Goal: Information Seeking & Learning: Find specific fact

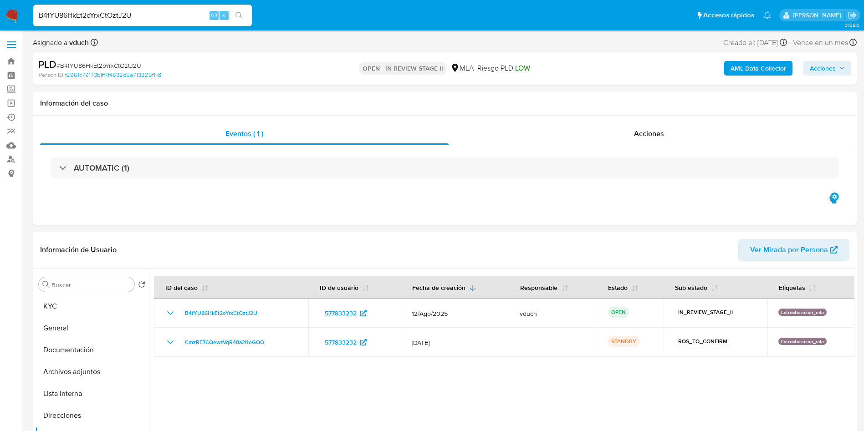
select select "10"
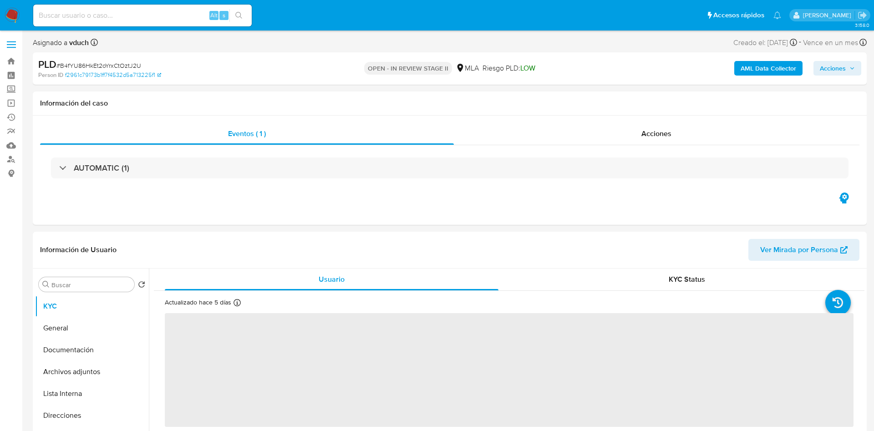
select select "10"
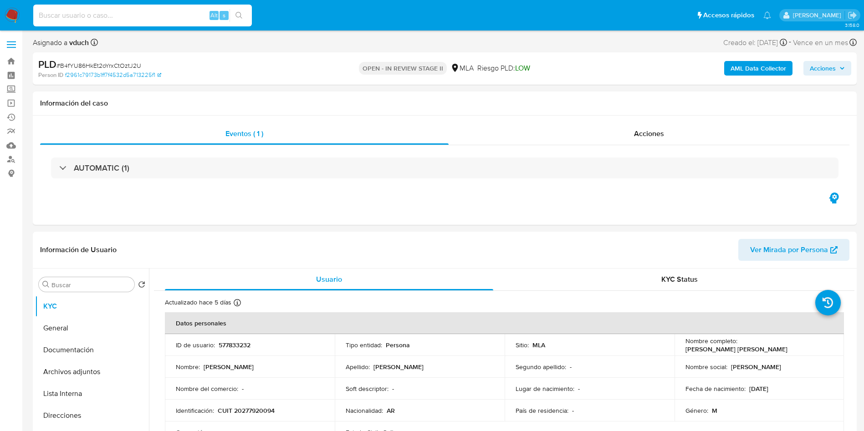
click at [162, 13] on input at bounding box center [142, 16] width 219 height 12
paste input "189565731"
type input "189565731"
click at [241, 19] on icon "search-icon" at bounding box center [238, 15] width 7 height 7
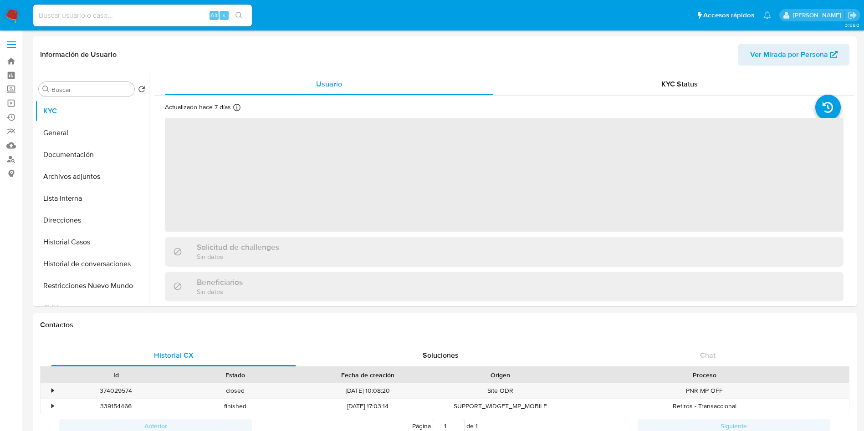
select select "10"
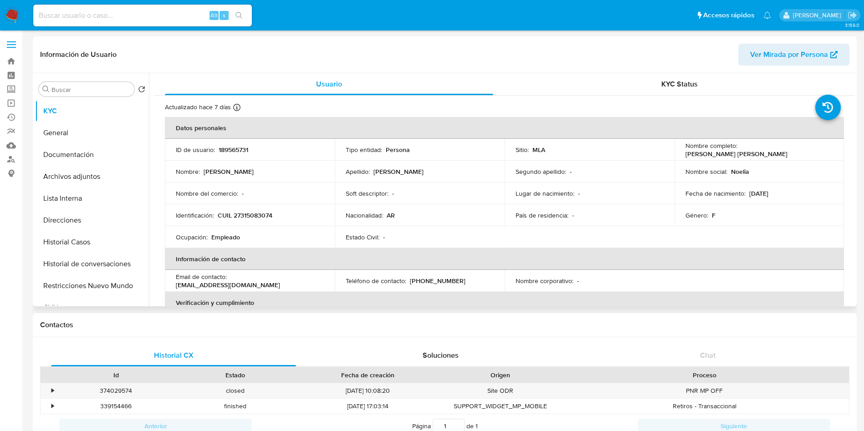
drag, startPoint x: 740, startPoint y: 148, endPoint x: 745, endPoint y: 148, distance: 4.6
click at [745, 150] on p "Noelia Soledad Neri" at bounding box center [736, 154] width 102 height 8
drag, startPoint x: 737, startPoint y: 148, endPoint x: 822, endPoint y: 151, distance: 84.7
click at [822, 151] on div "Nombre completo : Noelia Soledad Neri" at bounding box center [759, 150] width 148 height 16
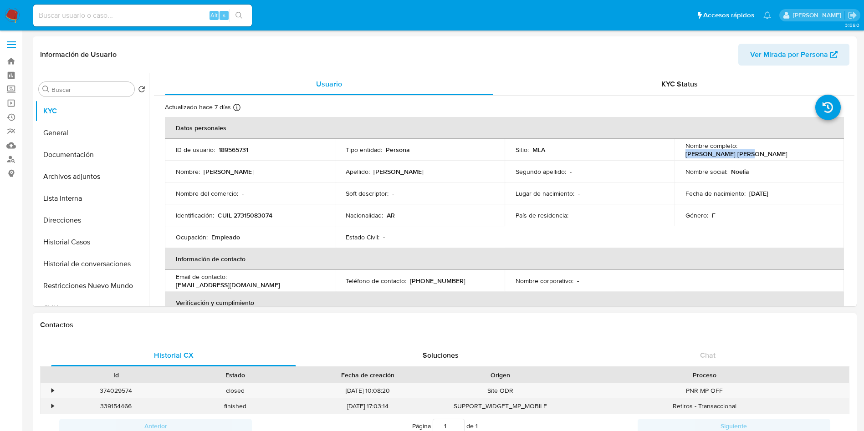
copy p "Noelia Soledad Neri"
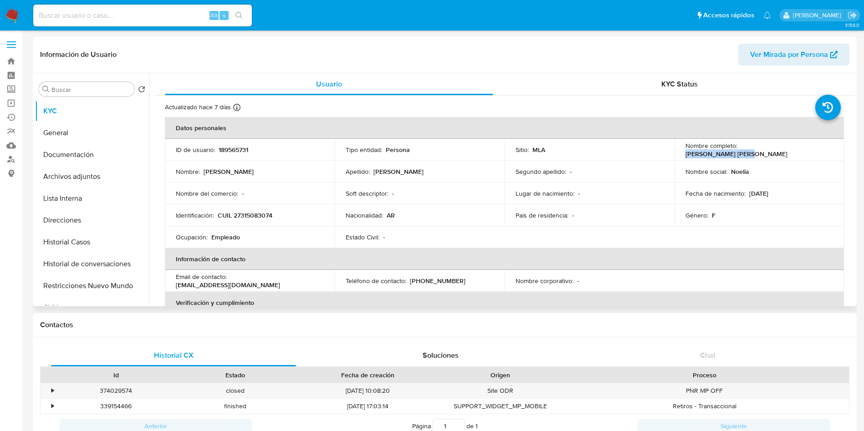
scroll to position [471, 0]
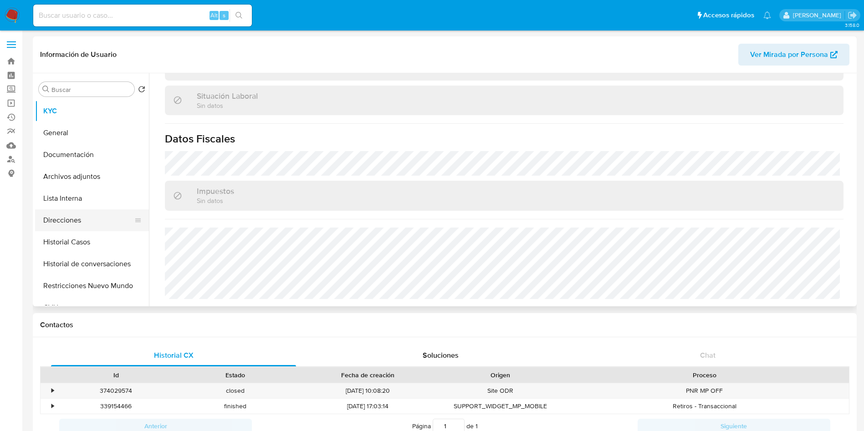
click at [44, 214] on button "Direcciones" at bounding box center [88, 220] width 107 height 22
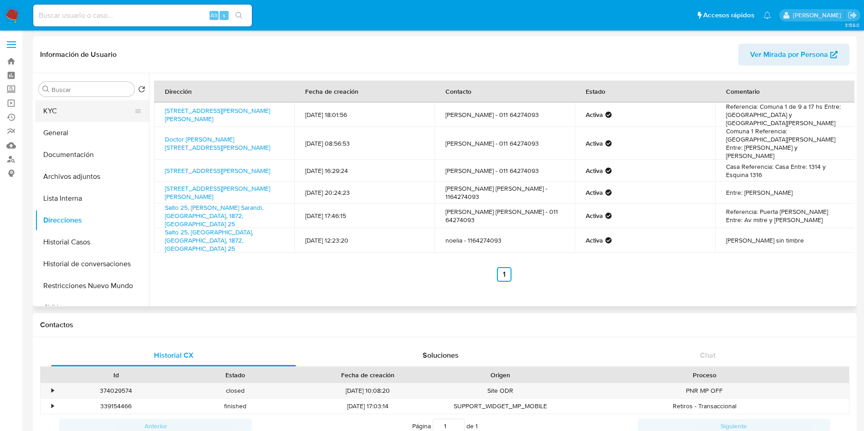
click at [50, 105] on button "KYC" at bounding box center [88, 111] width 107 height 22
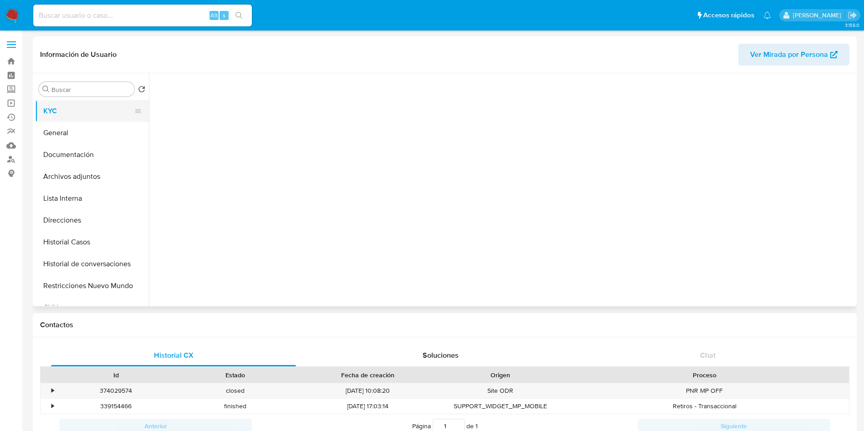
click at [81, 111] on button "KYC" at bounding box center [88, 111] width 107 height 22
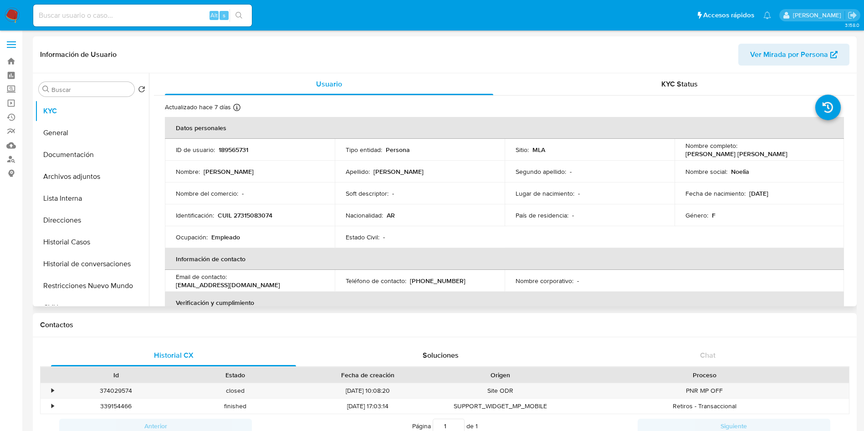
click at [253, 215] on p "CUIL 27315083074" at bounding box center [245, 215] width 55 height 8
copy p "27315083074"
click at [135, 3] on div "Alt s" at bounding box center [142, 15] width 219 height 25
click at [134, 11] on input at bounding box center [142, 16] width 219 height 12
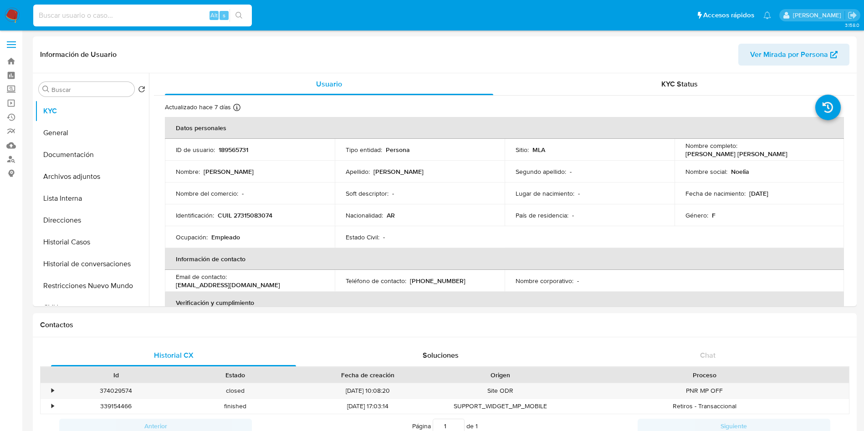
paste input "1676661752"
type input "1676661752"
click at [236, 12] on icon "search-icon" at bounding box center [238, 15] width 7 height 7
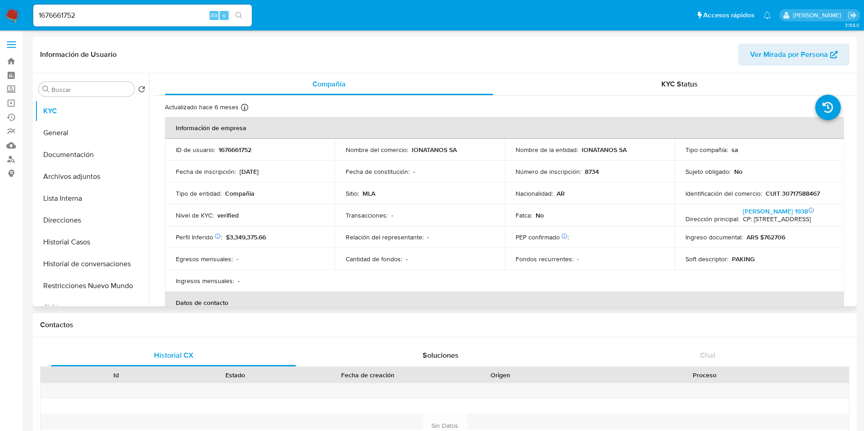
select select "10"
click at [430, 260] on div "Cantidad de fondos : -" at bounding box center [420, 259] width 148 height 8
click at [95, 240] on button "Historial Casos" at bounding box center [88, 242] width 107 height 22
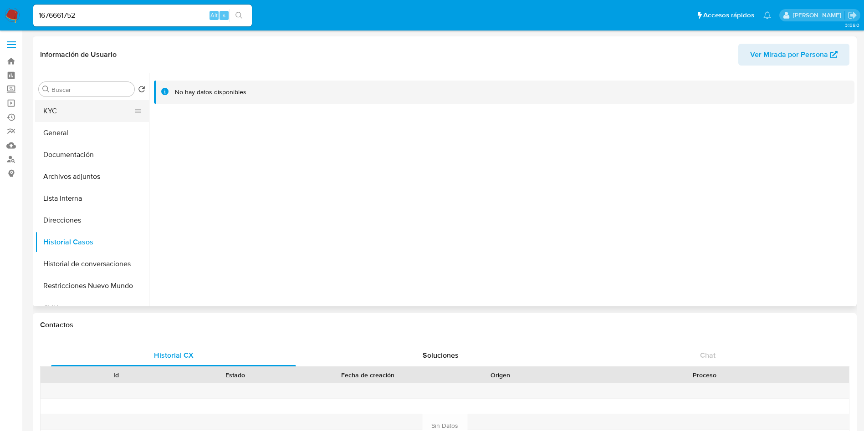
click at [105, 106] on button "KYC" at bounding box center [88, 111] width 107 height 22
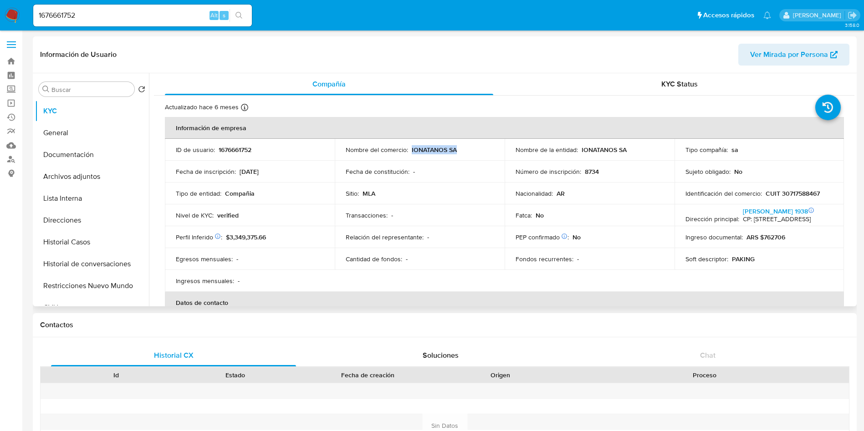
drag, startPoint x: 410, startPoint y: 148, endPoint x: 464, endPoint y: 151, distance: 53.4
click at [464, 151] on div "Nombre del comercio : IONATANOS SA" at bounding box center [420, 150] width 148 height 8
copy p "IONATANOS SA"
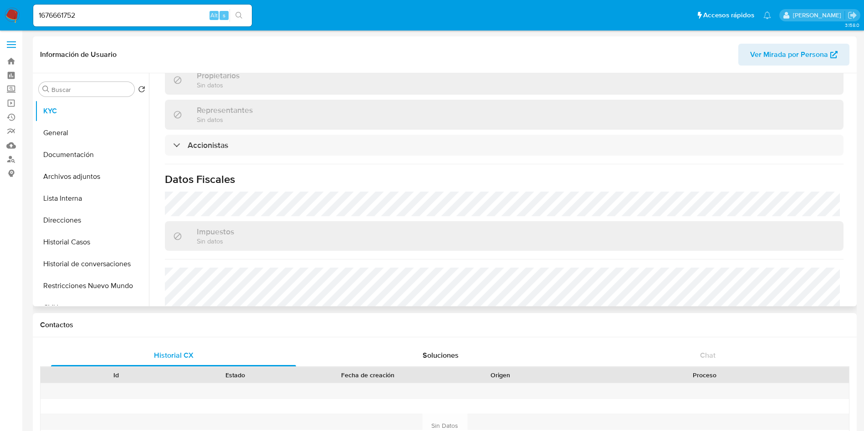
scroll to position [571, 0]
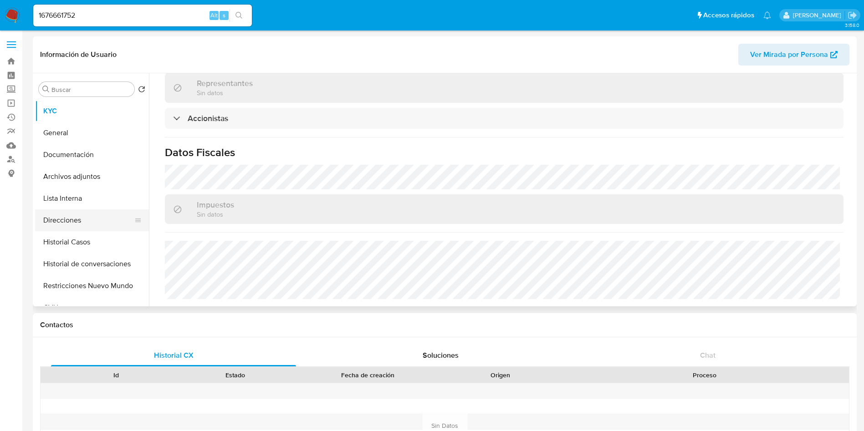
click at [112, 220] on button "Direcciones" at bounding box center [88, 220] width 107 height 22
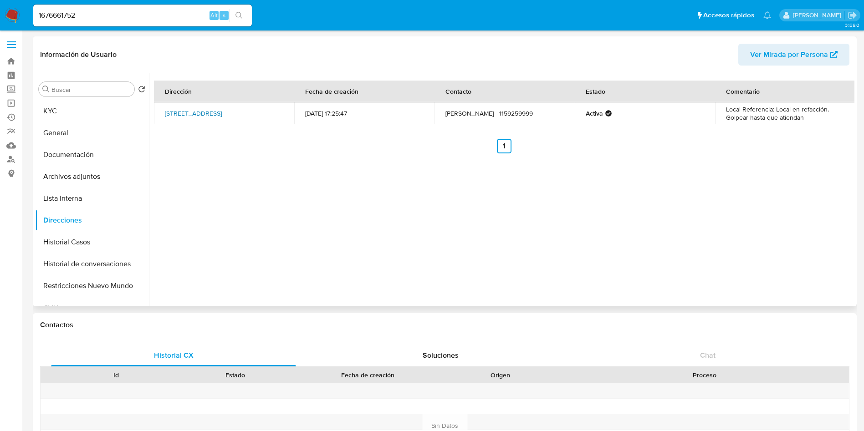
click at [196, 114] on link "Thames 1326, Palermo, Capital Federal, 1425, Argentina 1326" at bounding box center [193, 113] width 57 height 9
click at [331, 184] on div "Dirección Fecha de creación Contacto Estado Comentario Thames 1326, Palermo, Ca…" at bounding box center [501, 189] width 705 height 233
click at [137, 111] on icon at bounding box center [137, 110] width 7 height 7
click at [89, 117] on button "KYC" at bounding box center [88, 111] width 107 height 22
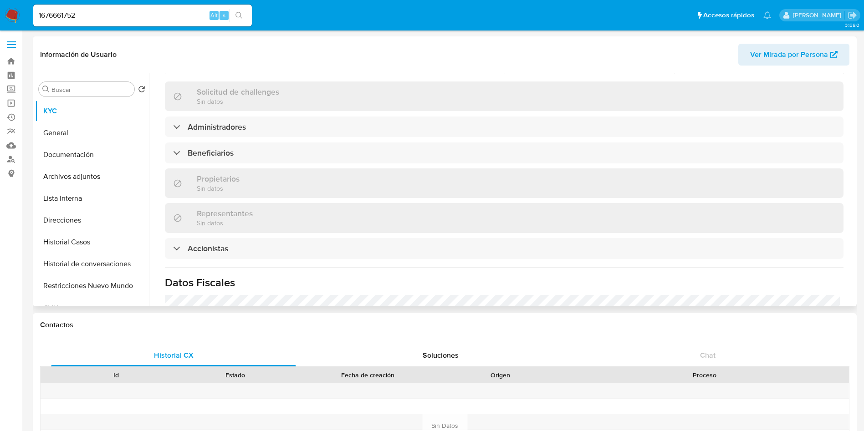
scroll to position [435, 0]
click at [134, 140] on div at bounding box center [137, 133] width 7 height 20
click at [73, 135] on button "General" at bounding box center [88, 133] width 107 height 22
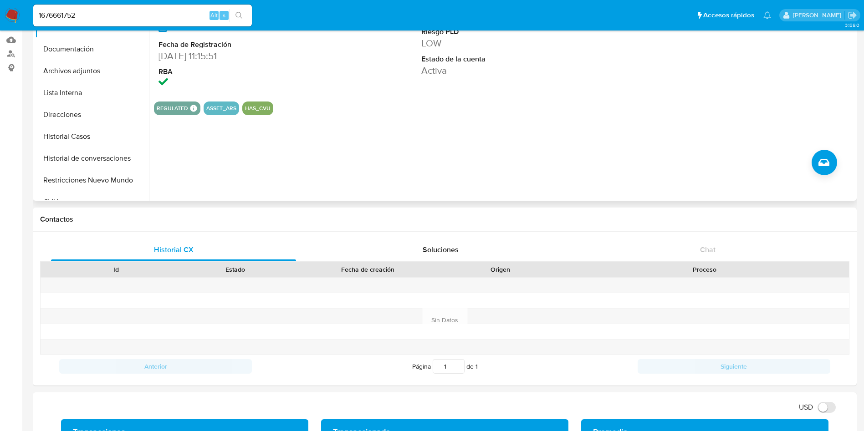
scroll to position [0, 0]
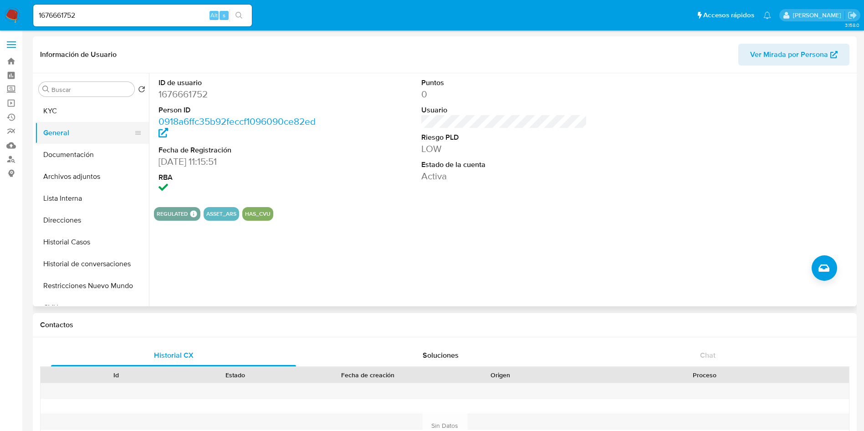
click at [117, 137] on button "General" at bounding box center [88, 133] width 107 height 22
click at [114, 146] on button "Documentación" at bounding box center [88, 155] width 107 height 22
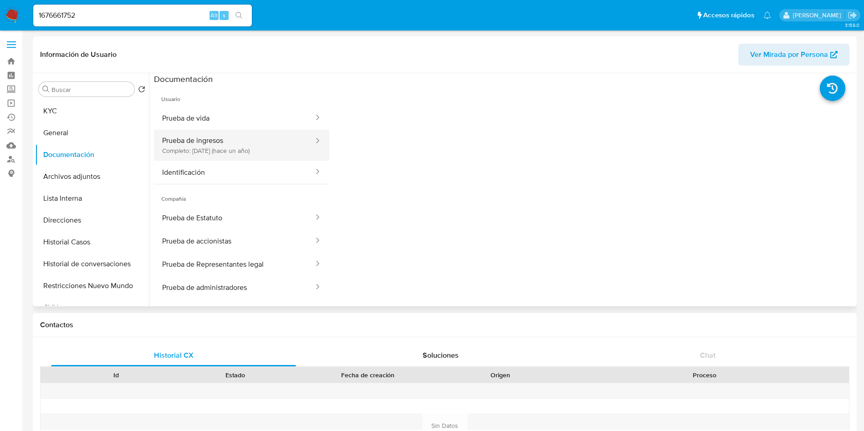
click at [241, 139] on button "Prueba de ingresos Completo: 29/05/2024 (hace un año)" at bounding box center [234, 145] width 161 height 31
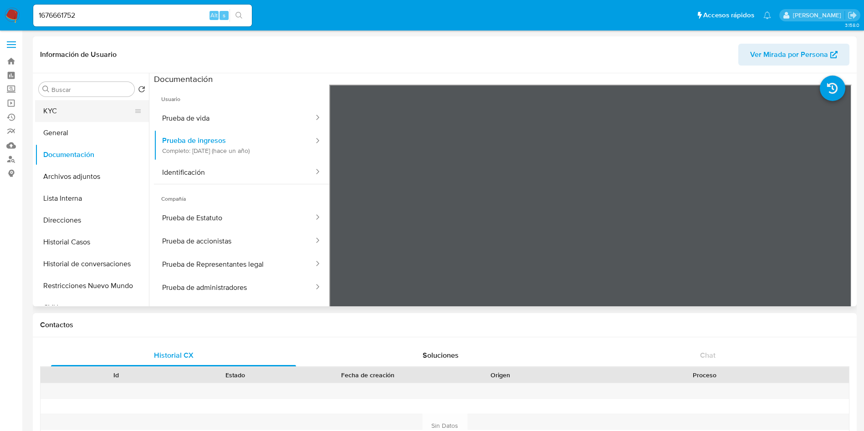
click at [105, 108] on button "KYC" at bounding box center [88, 111] width 107 height 22
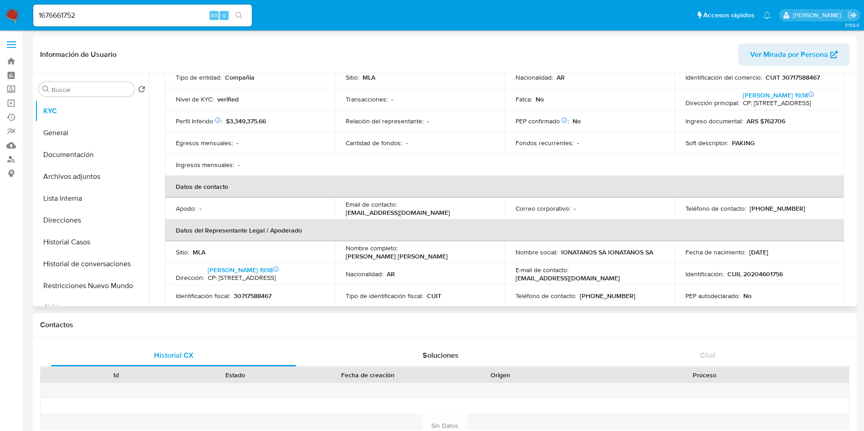
scroll to position [205, 0]
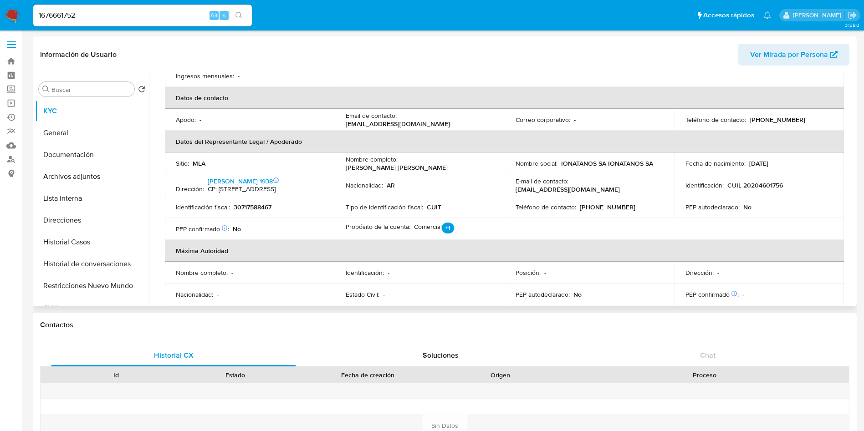
click at [755, 184] on td "Identificación : CUIL 20204601756" at bounding box center [759, 185] width 170 height 22
click at [755, 189] on p "CUIL 20204601756" at bounding box center [755, 185] width 56 height 8
copy p "20204601756"
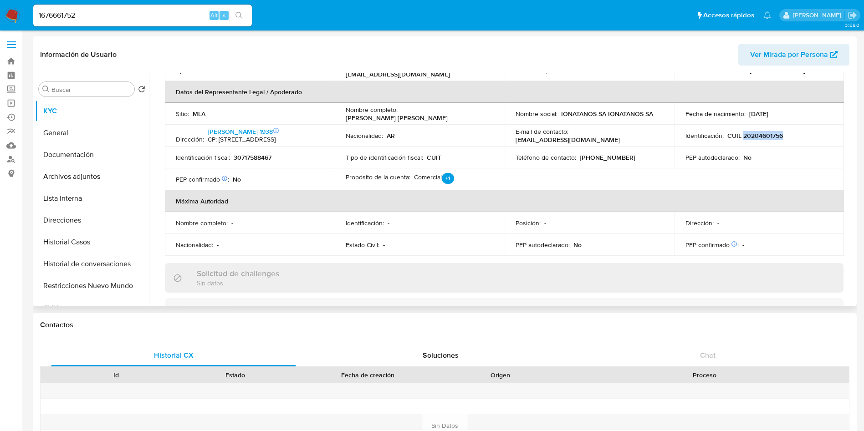
scroll to position [273, 0]
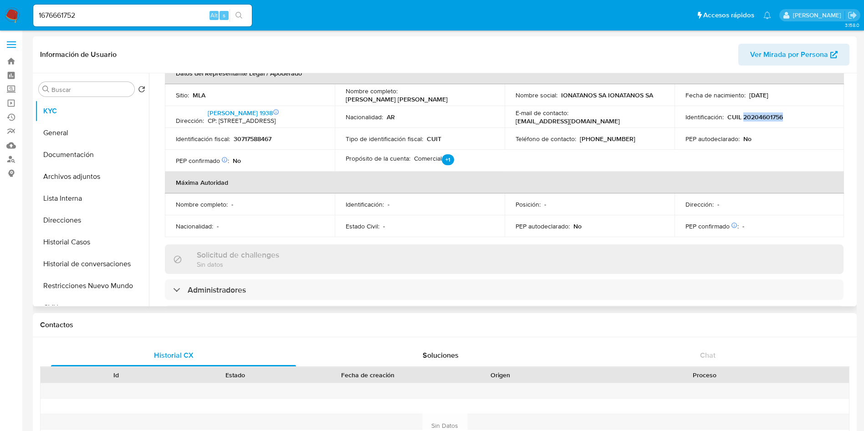
drag, startPoint x: 430, startPoint y: 96, endPoint x: 489, endPoint y: 93, distance: 58.8
click at [489, 93] on div "Nombre completo : Jorge Alberto Silva Rodriguez" at bounding box center [420, 95] width 148 height 16
copy p "Jorge Alberto Silva Rodriguez"
drag, startPoint x: 345, startPoint y: 265, endPoint x: 372, endPoint y: 241, distance: 36.4
click at [345, 265] on div "Solicitud de challenges Sin datos" at bounding box center [504, 260] width 678 height 30
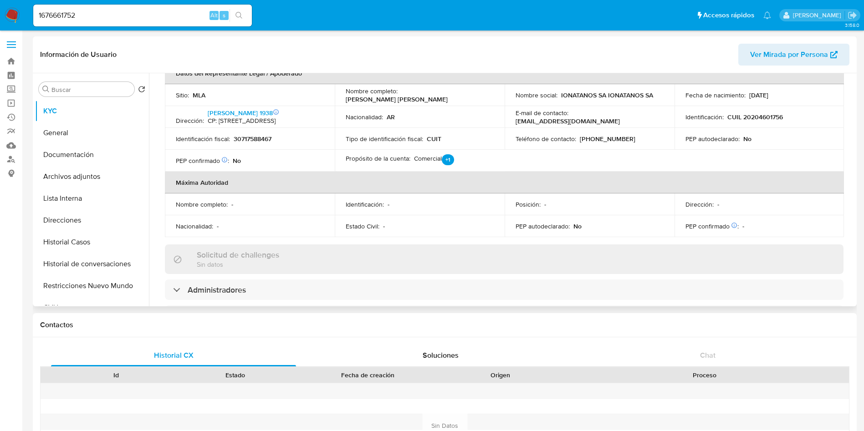
click at [761, 121] on p "CUIL 20204601756" at bounding box center [755, 117] width 56 height 8
copy p "20204601756"
click at [157, 18] on input "1676661752" at bounding box center [142, 16] width 219 height 12
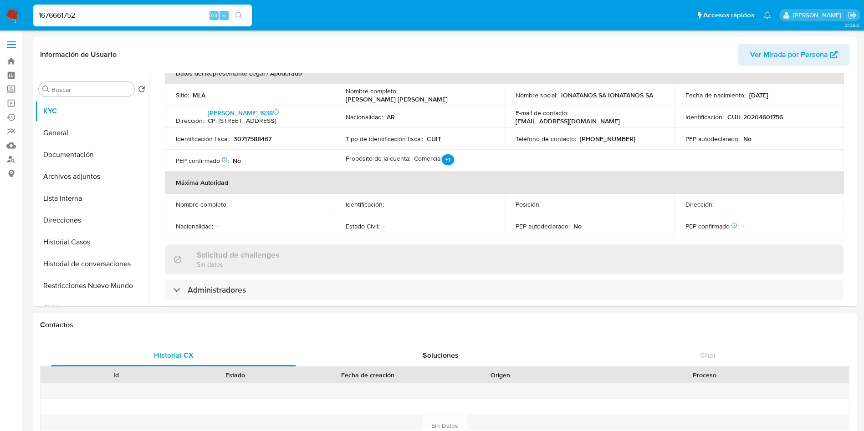
paste input "56263715"
type input "56263715"
click at [247, 18] on button "search-icon" at bounding box center [238, 15] width 19 height 13
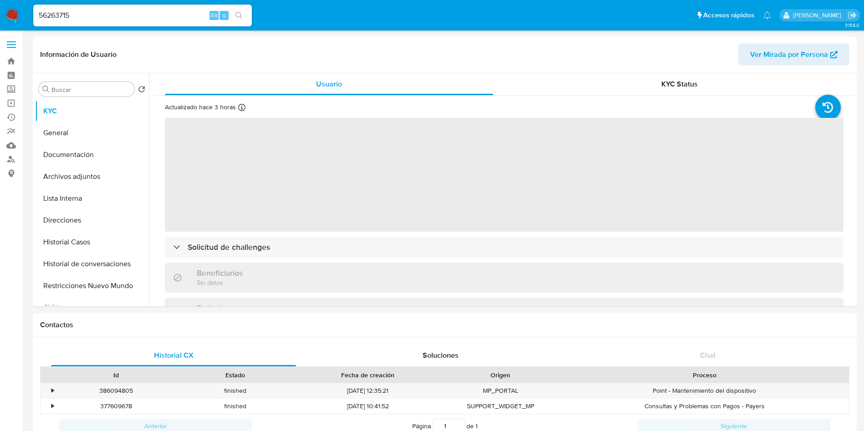
select select "10"
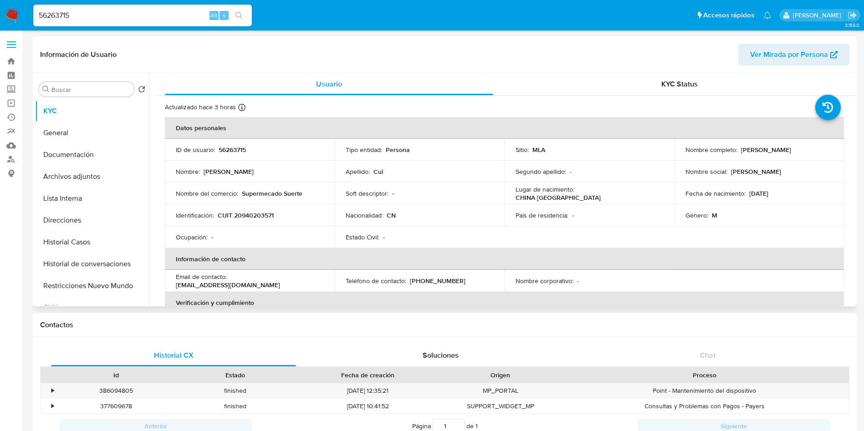
click at [238, 143] on td "ID de usuario : 56263715" at bounding box center [250, 150] width 170 height 22
copy p "56263715"
click at [234, 159] on td "ID de usuario : 56263715" at bounding box center [250, 150] width 170 height 22
click at [235, 149] on p "56263715" at bounding box center [232, 150] width 27 height 8
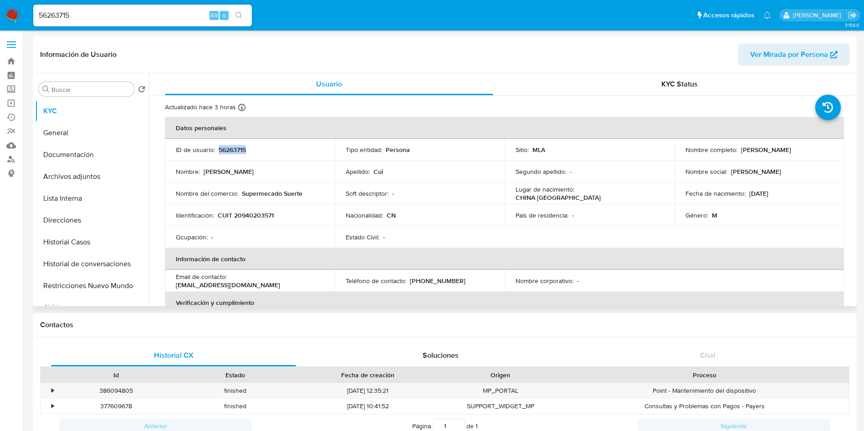
click at [235, 149] on p "56263715" at bounding box center [232, 150] width 27 height 8
copy p "56263715"
click at [416, 190] on div "Soft descriptor : -" at bounding box center [420, 193] width 148 height 8
click at [505, 212] on td "País de residencia : -" at bounding box center [590, 215] width 170 height 22
click at [261, 219] on p "CUIT 20940203571" at bounding box center [246, 215] width 56 height 8
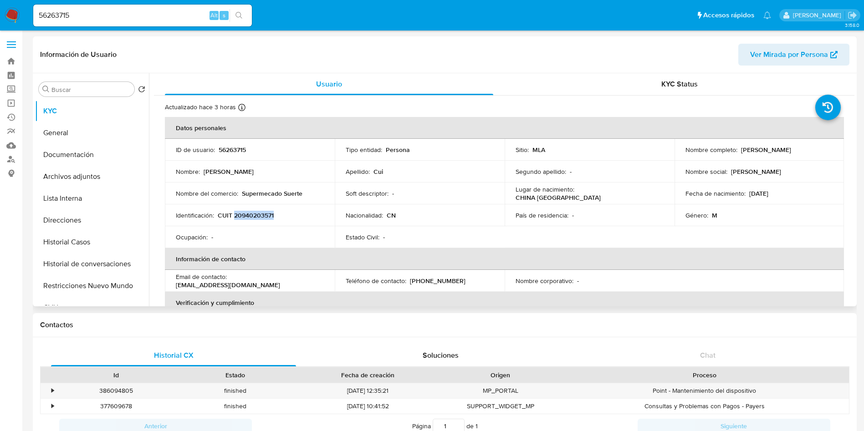
click at [261, 219] on p "CUIT 20940203571" at bounding box center [246, 215] width 56 height 8
copy p "20940203571"
click at [750, 179] on td "Nombre social : Yan" at bounding box center [759, 172] width 170 height 22
drag, startPoint x: 242, startPoint y: 191, endPoint x: 306, endPoint y: 192, distance: 63.8
click at [306, 192] on div "Nombre del comercio : Supermecado Suerte" at bounding box center [250, 193] width 148 height 8
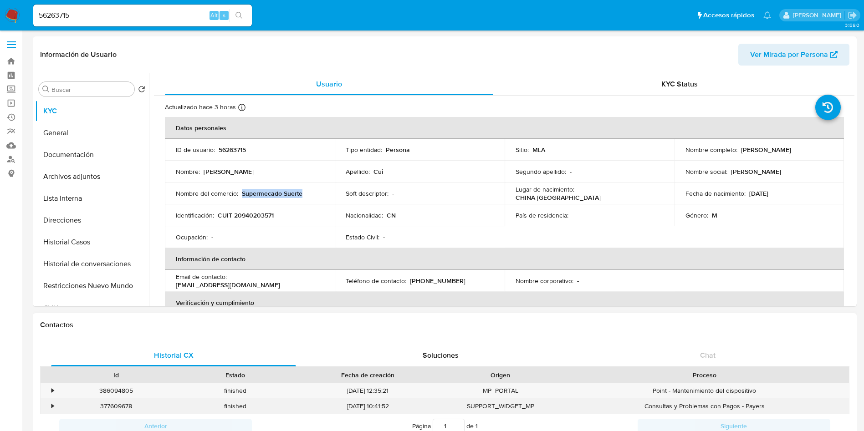
copy p "Supermecado Suerte"
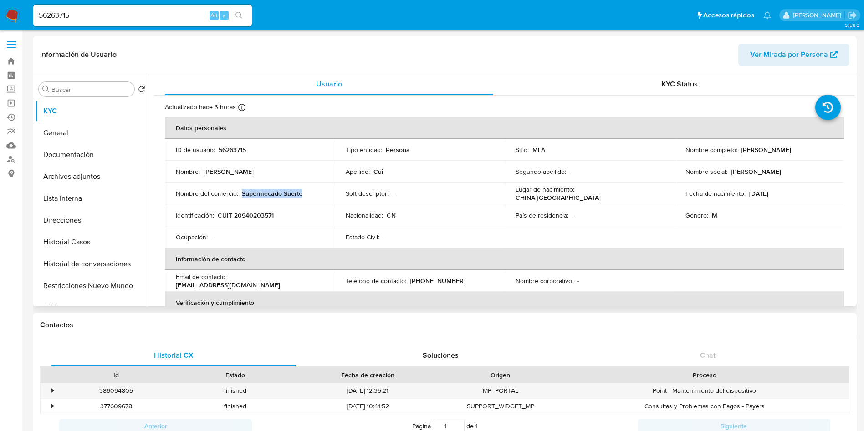
drag, startPoint x: 650, startPoint y: 187, endPoint x: 644, endPoint y: 189, distance: 6.5
click at [651, 187] on td "Lugar de nacimiento : CHINA FUJIAN" at bounding box center [590, 194] width 170 height 22
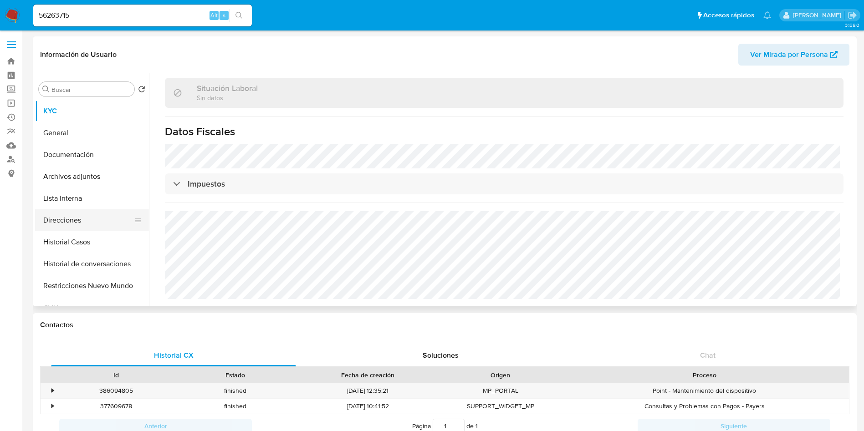
click at [96, 214] on button "Direcciones" at bounding box center [88, 220] width 107 height 22
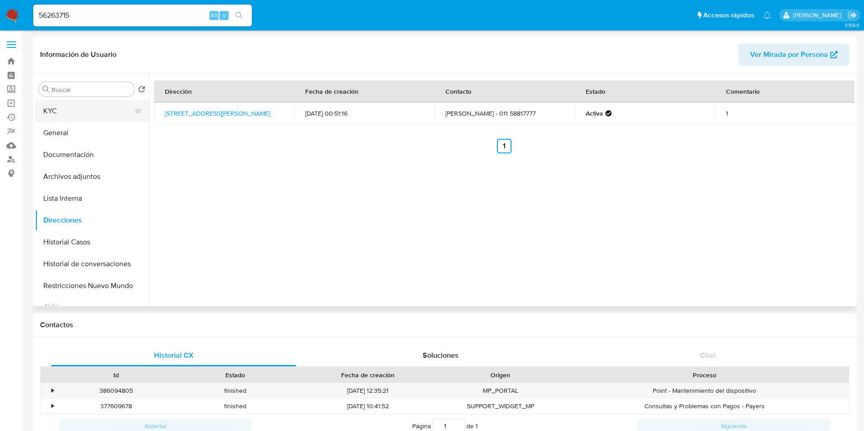
click at [57, 108] on button "KYC" at bounding box center [88, 111] width 107 height 22
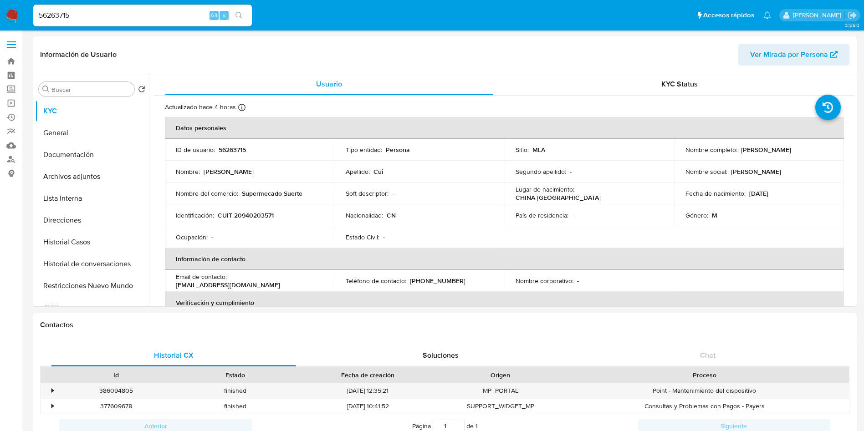
click at [145, 18] on input "56263715" at bounding box center [142, 16] width 219 height 12
paste input "1689865357"
type input "1689865357"
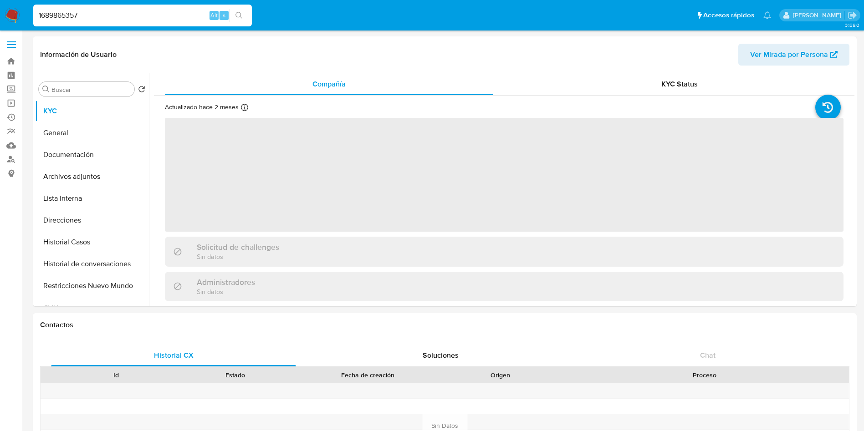
select select "10"
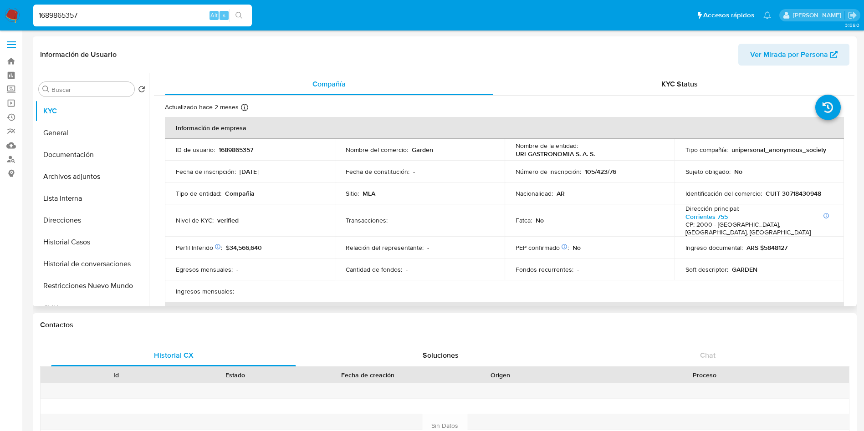
click at [232, 149] on p "1689865357" at bounding box center [236, 150] width 35 height 8
click at [802, 196] on p "CUIT 30718430948" at bounding box center [793, 193] width 56 height 8
click at [436, 131] on th "Información de empresa" at bounding box center [504, 128] width 679 height 22
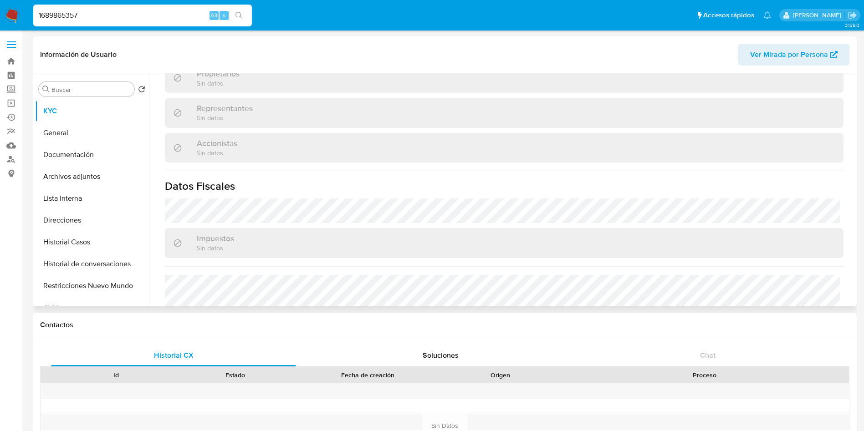
scroll to position [652, 0]
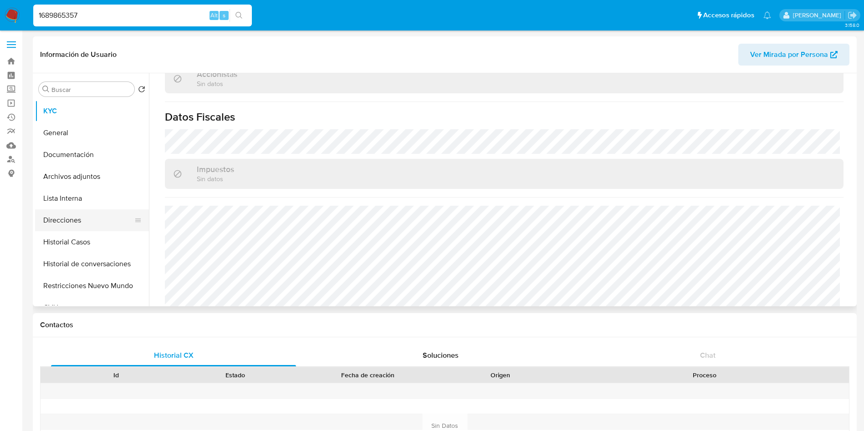
click at [95, 222] on button "Direcciones" at bounding box center [88, 220] width 107 height 22
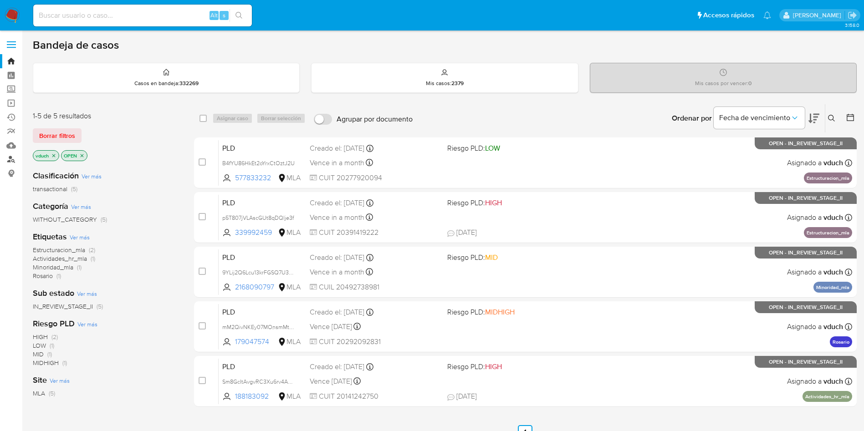
click at [10, 159] on link "Buscador de personas" at bounding box center [54, 160] width 108 height 14
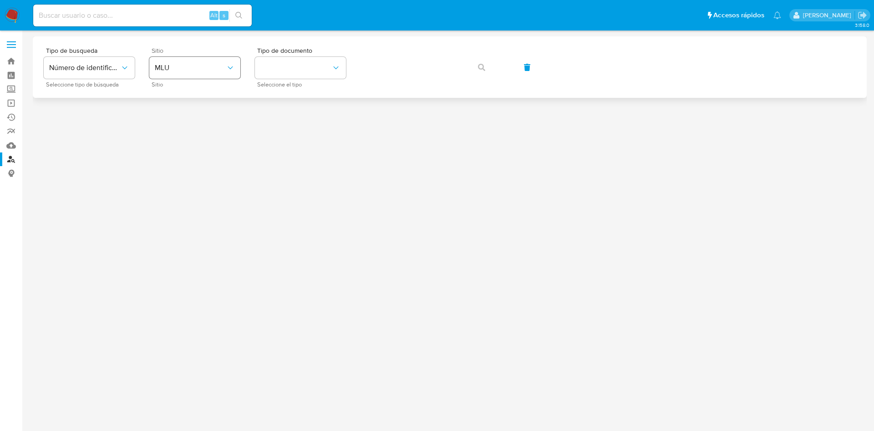
click at [185, 78] on div "Sitio MLU Sitio" at bounding box center [194, 67] width 91 height 40
click at [200, 68] on span "MLU" at bounding box center [190, 67] width 71 height 9
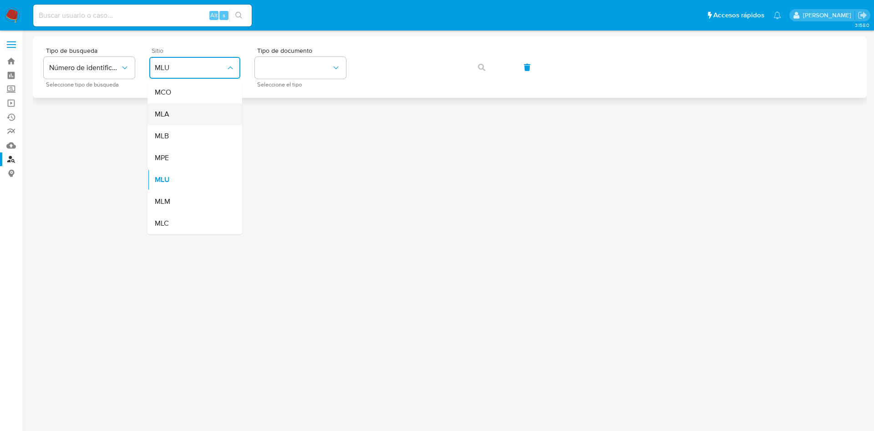
click at [178, 105] on div "MLA" at bounding box center [192, 114] width 75 height 22
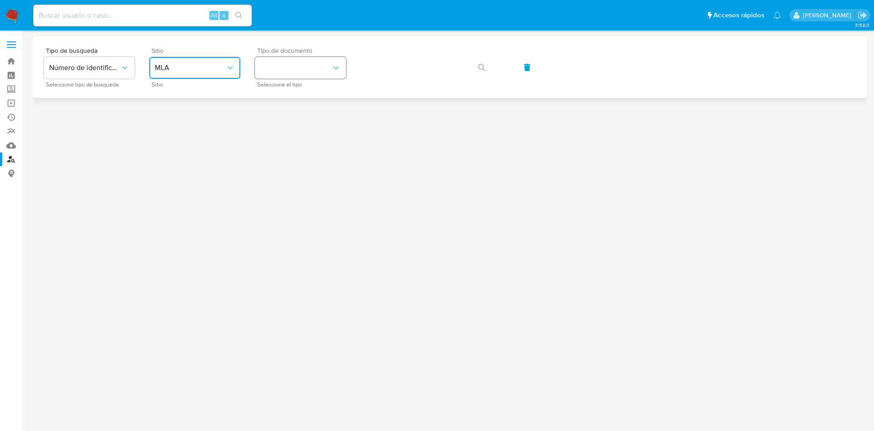
click at [285, 61] on button "identificationType" at bounding box center [300, 68] width 91 height 22
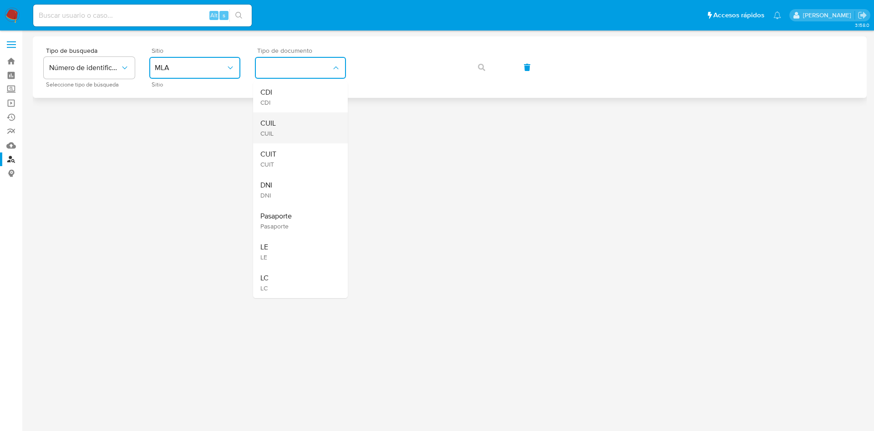
click at [283, 121] on div "CUIL CUIL" at bounding box center [297, 127] width 75 height 31
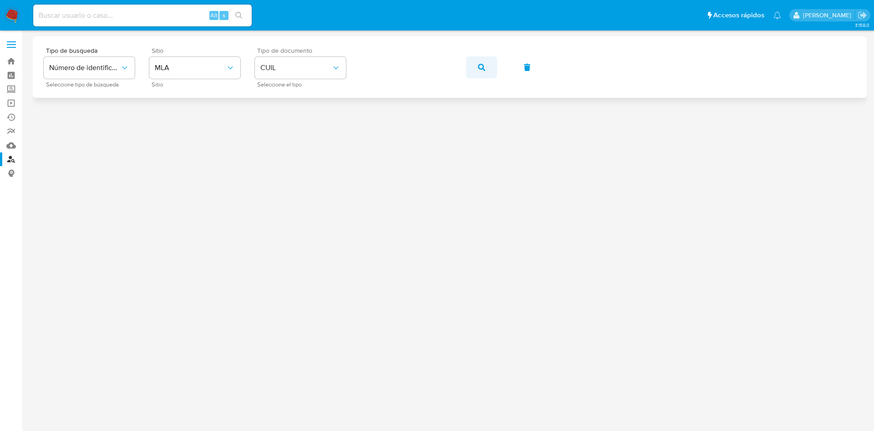
click at [477, 68] on button "button" at bounding box center [481, 67] width 31 height 22
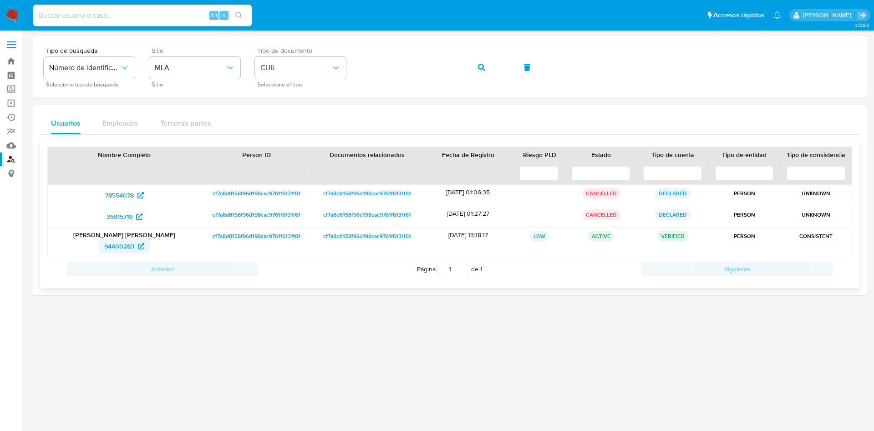
click at [122, 244] on span "94400283" at bounding box center [119, 246] width 30 height 15
drag, startPoint x: 473, startPoint y: 65, endPoint x: 454, endPoint y: 75, distance: 21.0
click at [473, 64] on button "button" at bounding box center [481, 67] width 31 height 22
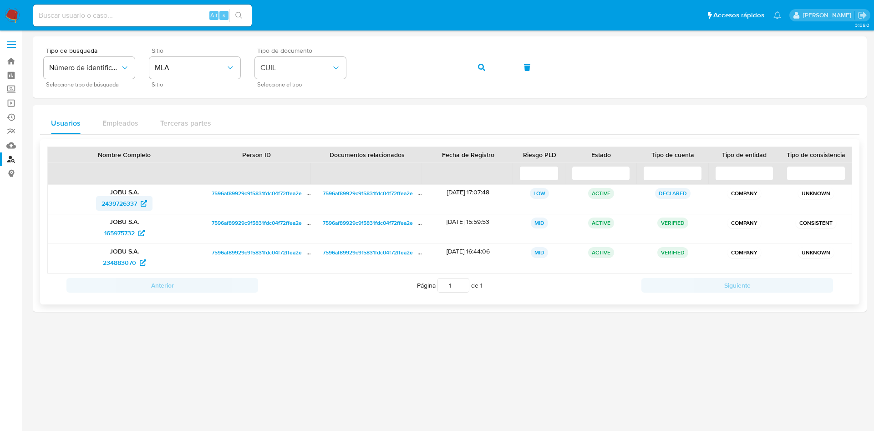
click at [115, 206] on span "2439726337" at bounding box center [120, 203] width 36 height 15
click at [124, 236] on span "165975732" at bounding box center [119, 233] width 31 height 15
click at [132, 255] on span "234883070" at bounding box center [119, 262] width 33 height 15
click at [128, 224] on p "JOBU S.A." at bounding box center [124, 222] width 140 height 8
click at [126, 228] on span "165975732" at bounding box center [119, 233] width 31 height 15
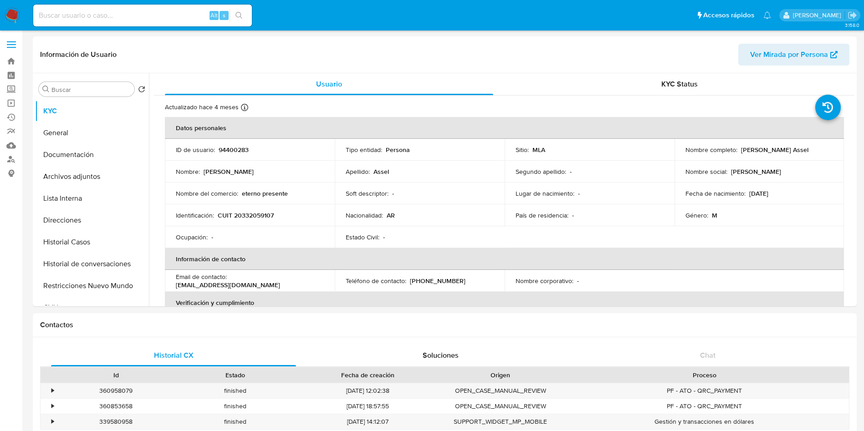
select select "10"
click at [440, 171] on div "Apellido : Assel" at bounding box center [420, 172] width 148 height 8
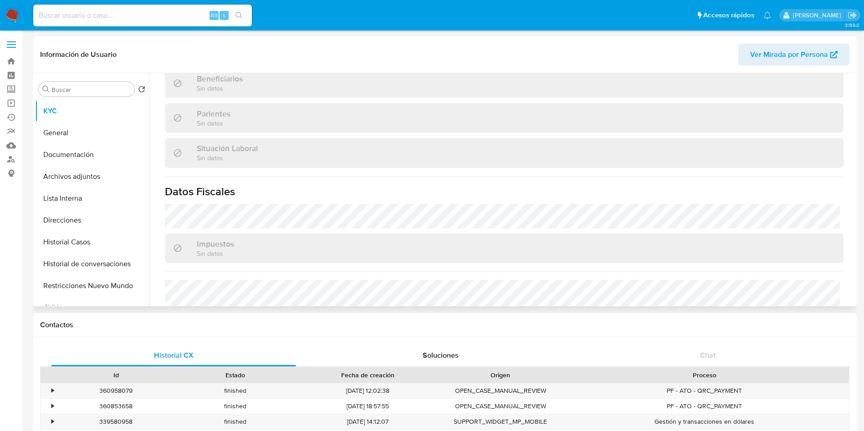
scroll to position [463, 0]
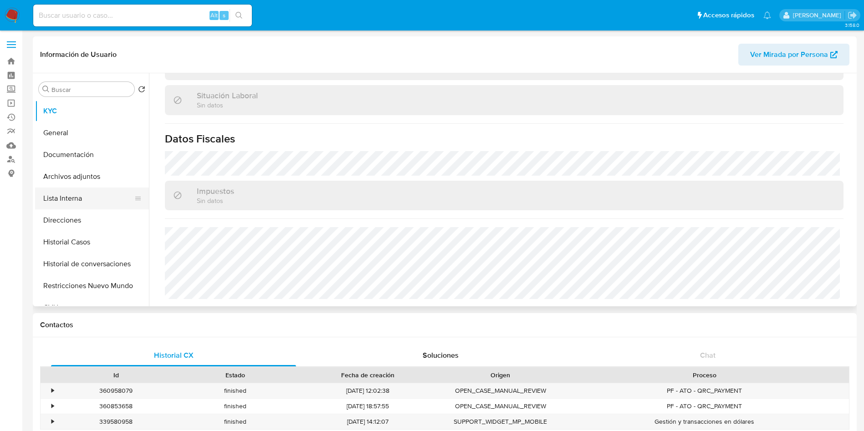
drag, startPoint x: 97, startPoint y: 218, endPoint x: 93, endPoint y: 189, distance: 29.3
click at [97, 218] on button "Direcciones" at bounding box center [92, 220] width 114 height 22
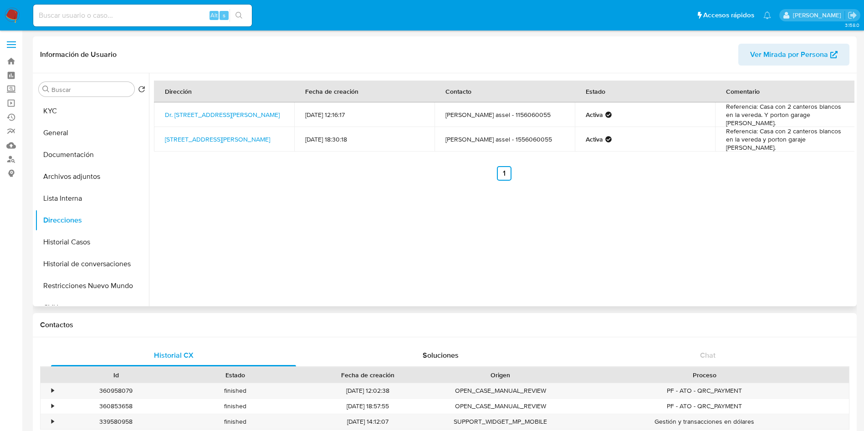
drag, startPoint x: 257, startPoint y: 120, endPoint x: 152, endPoint y: 111, distance: 105.2
click at [152, 111] on div "Dirección Fecha de creación Contacto Estado Comentario Dr. Casazza 142, Villa D…" at bounding box center [501, 189] width 705 height 233
click at [311, 200] on div "Dirección Fecha de creación Contacto Estado Comentario Dr. Casazza 142, Villa D…" at bounding box center [501, 189] width 705 height 233
drag, startPoint x: 245, startPoint y: 119, endPoint x: 161, endPoint y: 108, distance: 85.3
click at [161, 108] on td "Dr. Casazza 142, Villa Domínico, Buenos Aires, 1874, Argentina 142" at bounding box center [224, 114] width 140 height 25
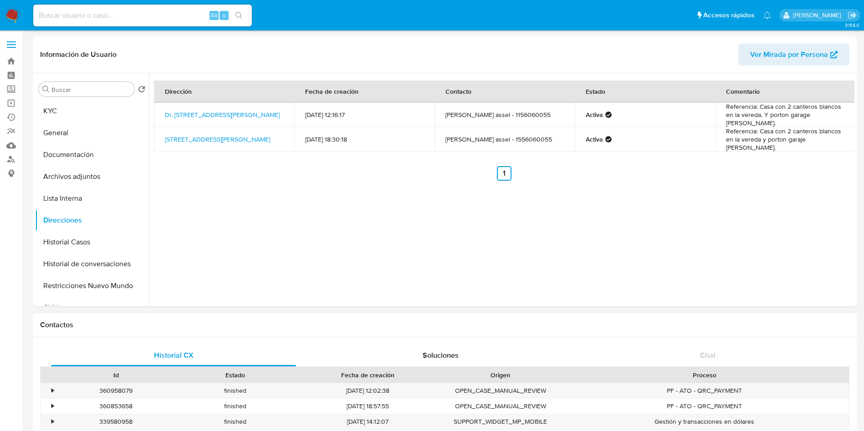
copy link "Dr. Casazza 142, Villa Domínico, Buenos Aires, 1874, Argentina 142"
click at [99, 118] on button "KYC" at bounding box center [88, 111] width 107 height 22
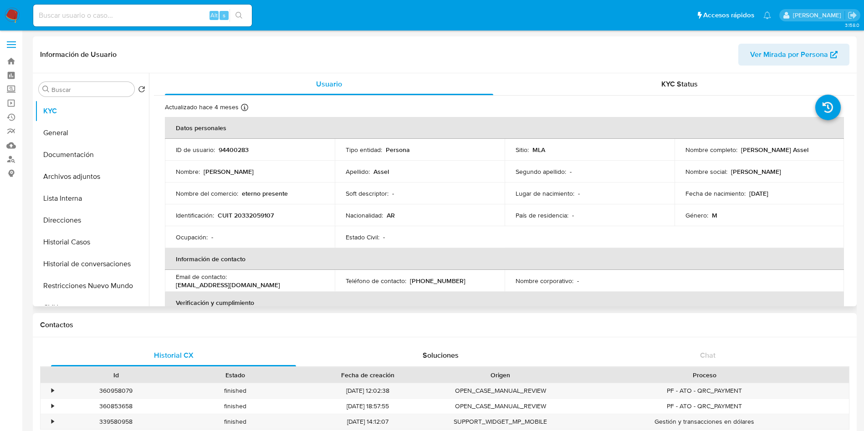
click at [242, 214] on p "CUIT 20332059107" at bounding box center [246, 215] width 56 height 8
copy p "20332059107"
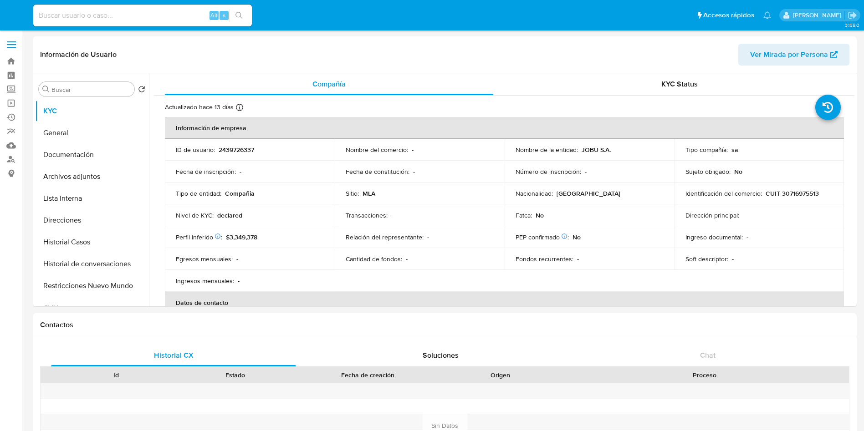
select select "10"
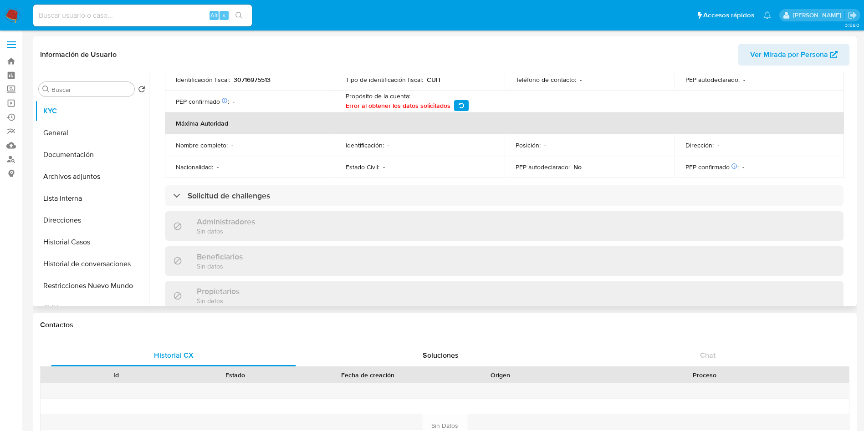
scroll to position [273, 0]
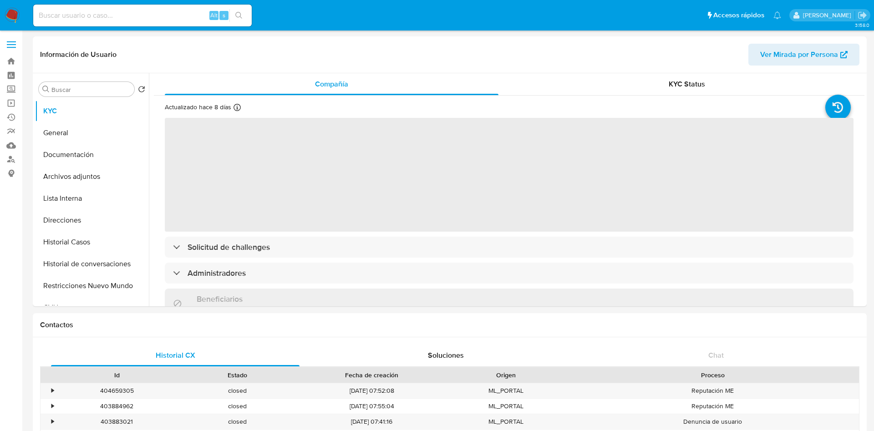
select select "10"
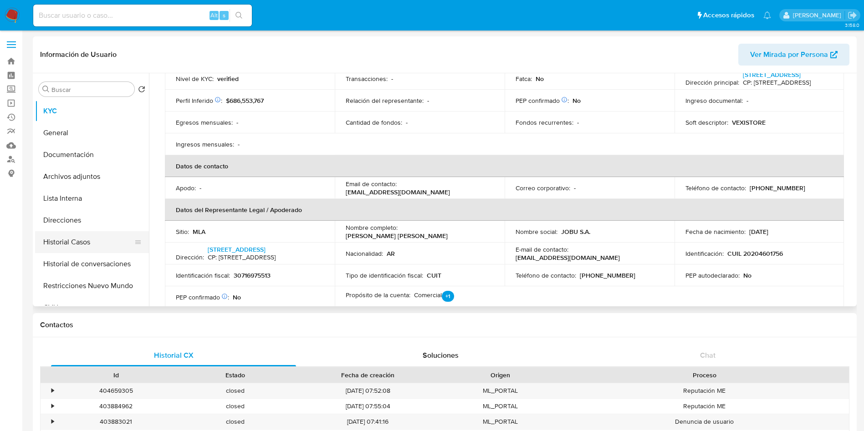
click at [67, 236] on button "Historial Casos" at bounding box center [88, 242] width 107 height 22
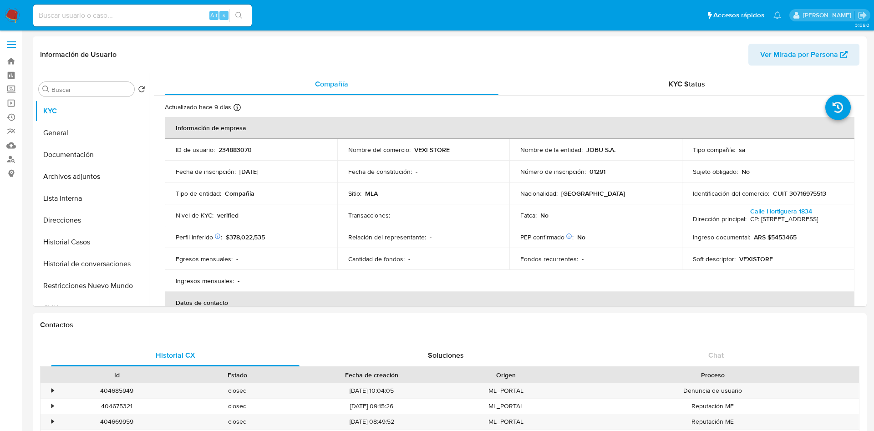
select select "10"
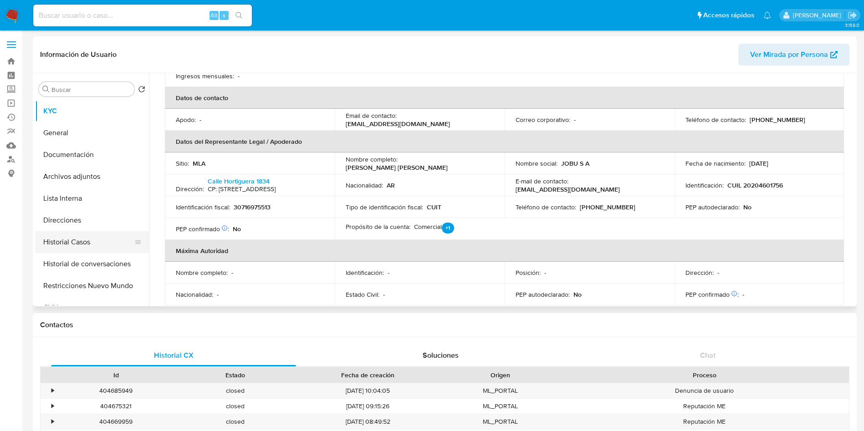
click at [68, 232] on button "Historial Casos" at bounding box center [88, 242] width 107 height 22
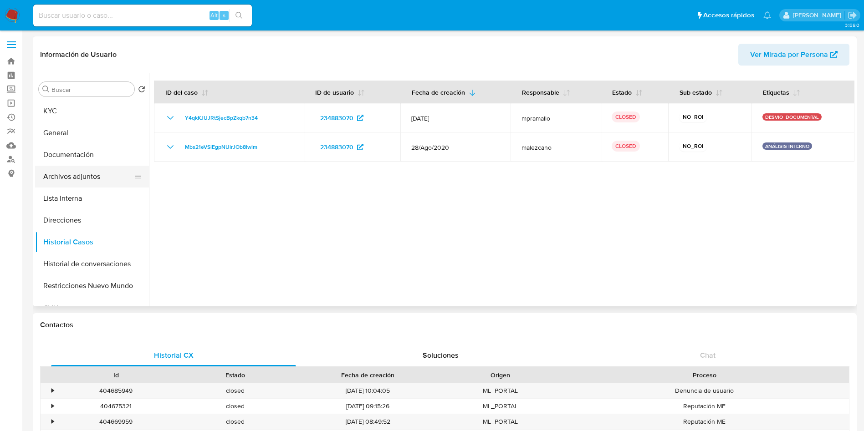
click at [139, 171] on button "Archivos adjuntos" at bounding box center [88, 177] width 107 height 22
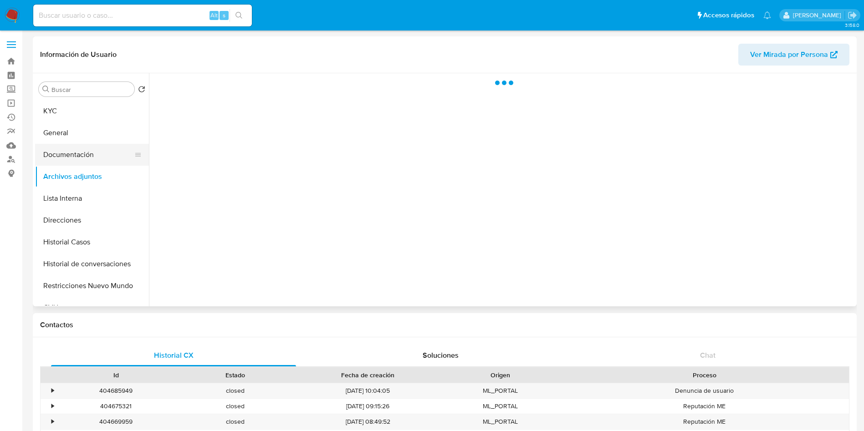
click at [104, 155] on button "Documentación" at bounding box center [88, 155] width 107 height 22
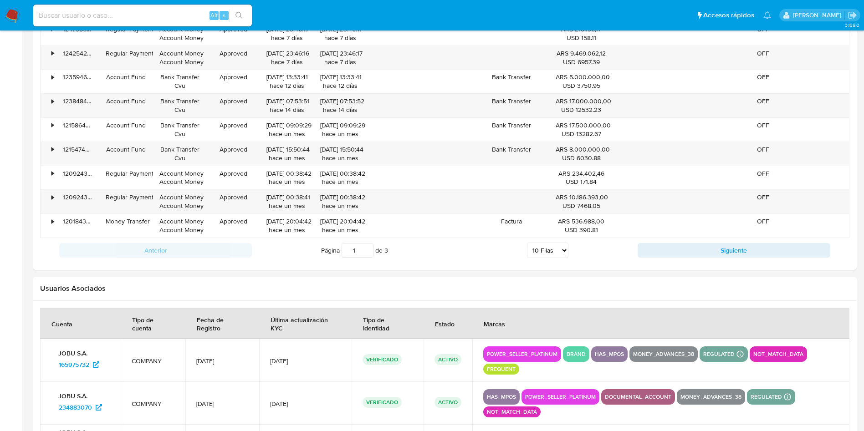
scroll to position [1065, 0]
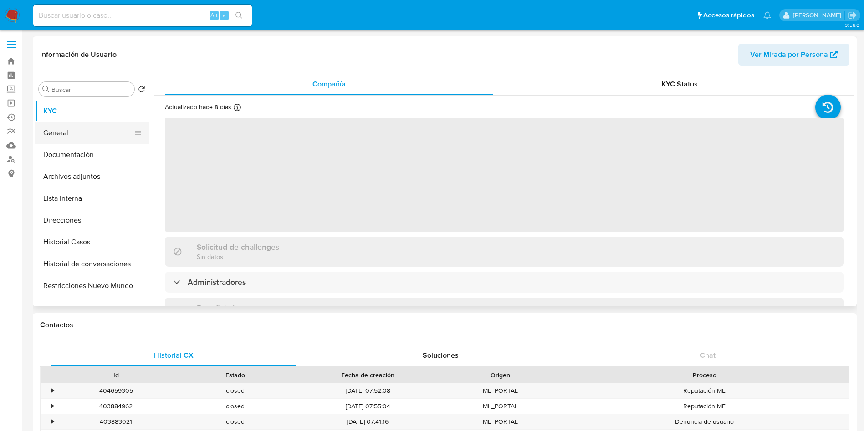
click at [88, 132] on button "General" at bounding box center [88, 133] width 107 height 22
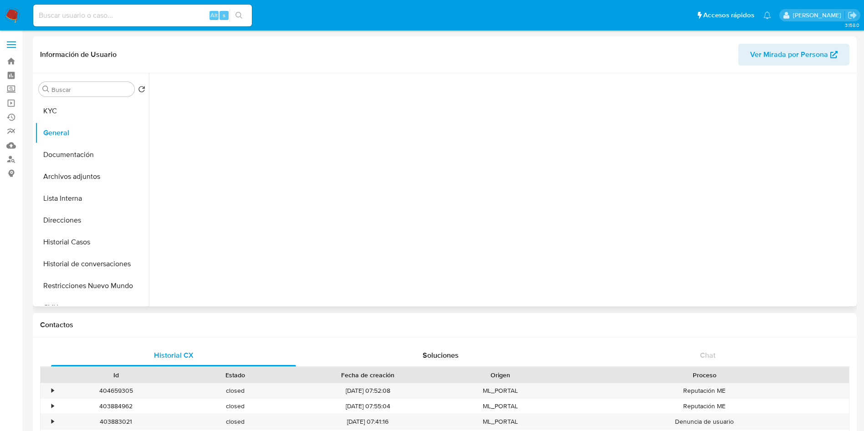
select select "10"
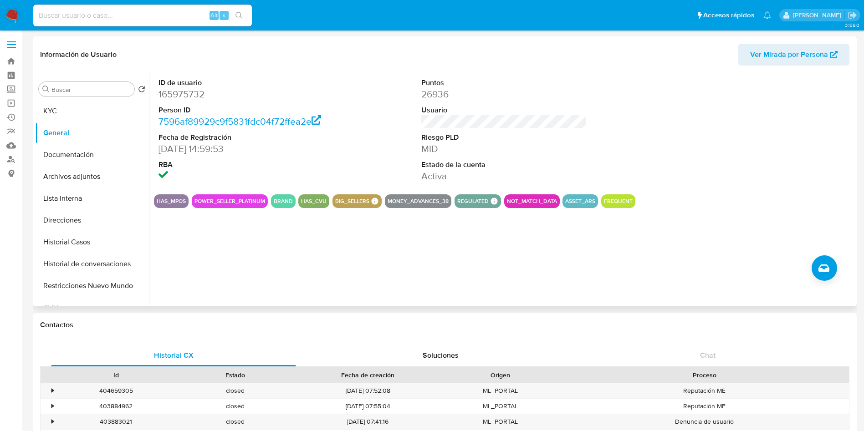
click at [232, 202] on button "POWER_SELLER_PLATINUM" at bounding box center [229, 201] width 71 height 4
click at [232, 200] on button "POWER_SELLER_PLATINUM" at bounding box center [229, 201] width 71 height 4
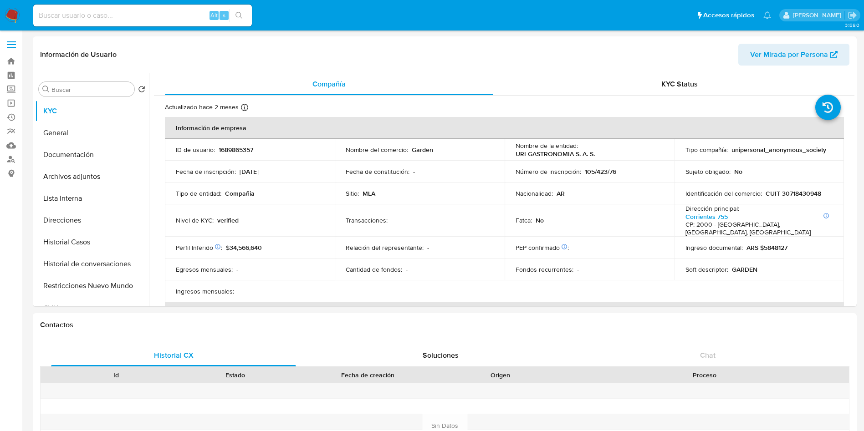
select select "10"
click at [105, 216] on button "Direcciones" at bounding box center [88, 220] width 107 height 22
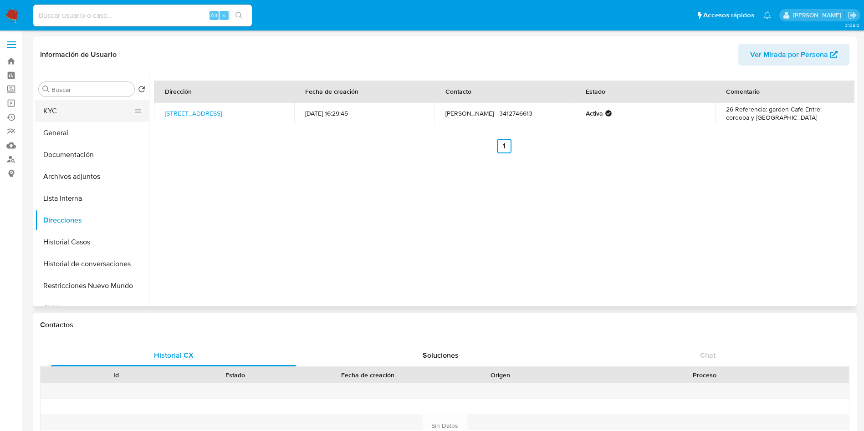
click at [76, 108] on button "KYC" at bounding box center [88, 111] width 107 height 22
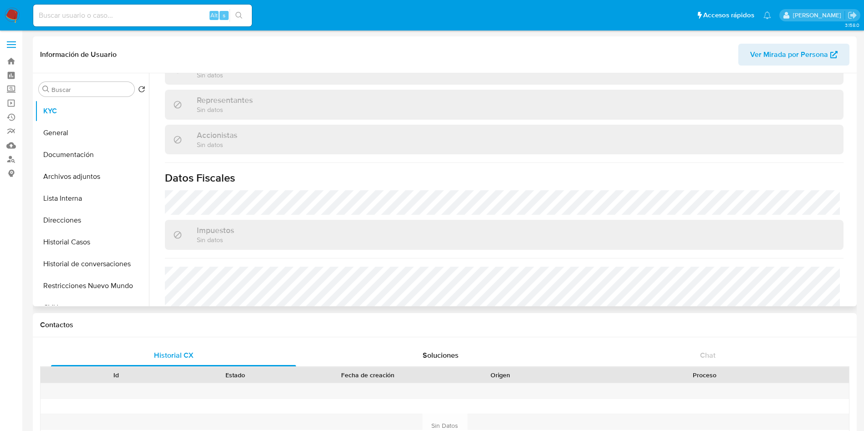
scroll to position [652, 0]
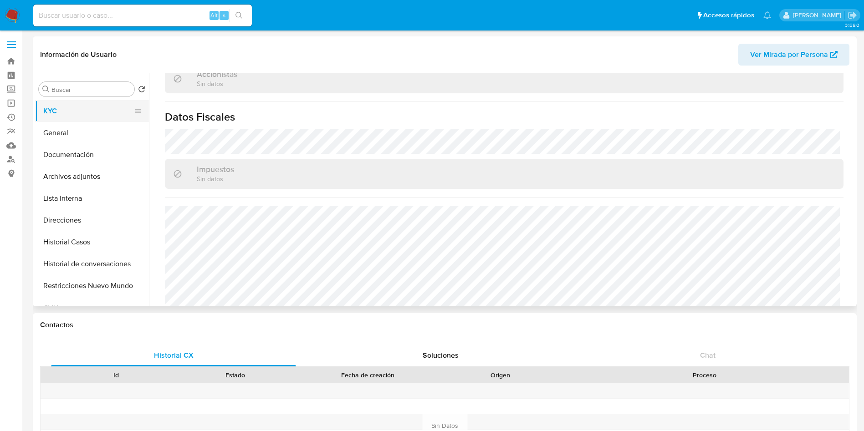
click at [70, 119] on button "KYC" at bounding box center [88, 111] width 107 height 22
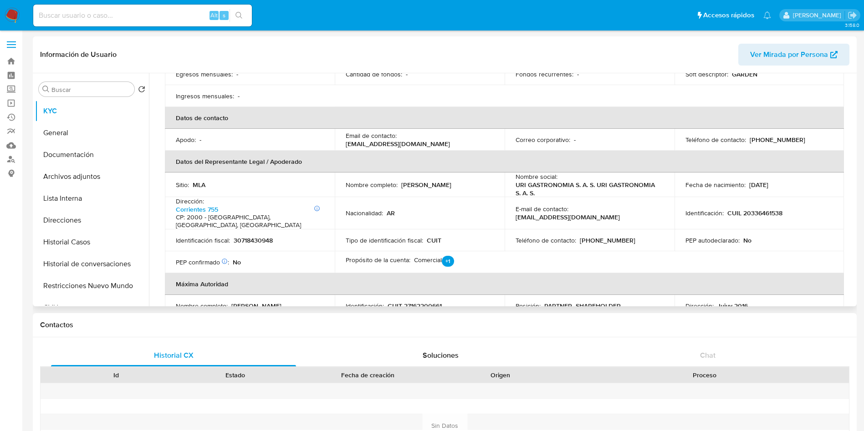
scroll to position [174, 0]
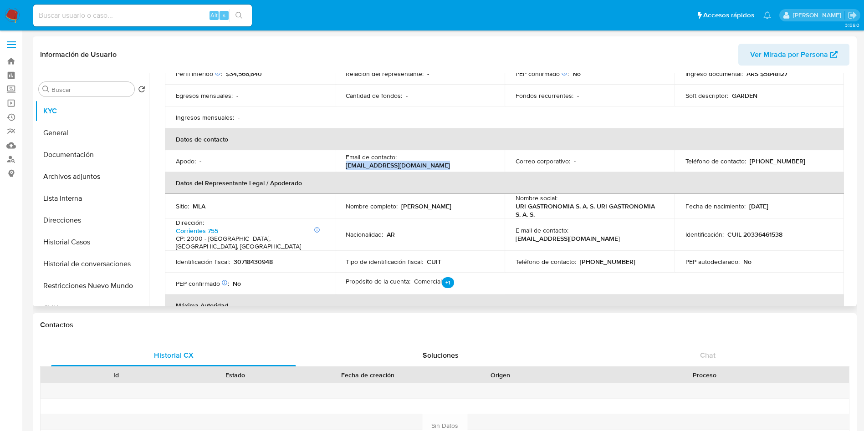
drag, startPoint x: 401, startPoint y: 152, endPoint x: 504, endPoint y: 150, distance: 103.4
click at [504, 150] on tr "Apodo : - Email de contacto : [EMAIL_ADDRESS][DOMAIN_NAME] Correo corporativo :…" at bounding box center [504, 161] width 679 height 22
copy p "[EMAIL_ADDRESS][DOMAIN_NAME]"
click at [770, 230] on p "CUIL 20336461538" at bounding box center [754, 234] width 55 height 8
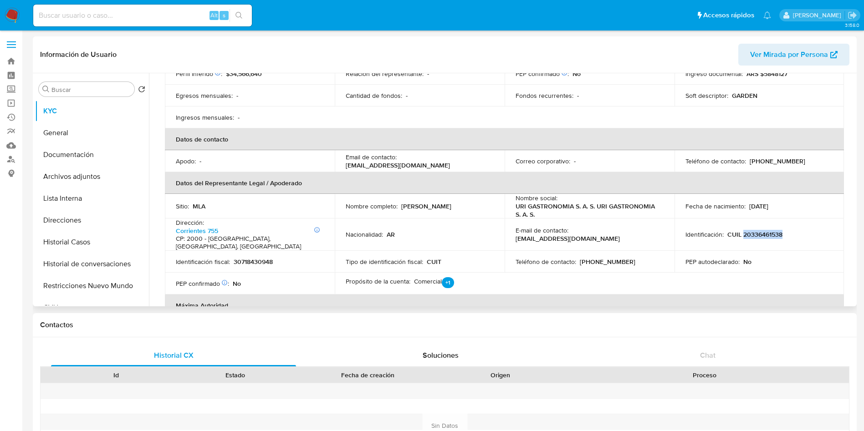
copy p "20336461538"
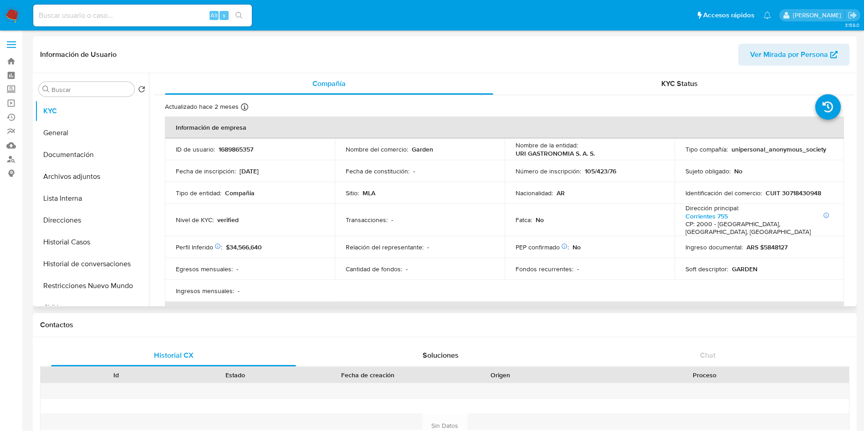
scroll to position [0, 0]
drag, startPoint x: 521, startPoint y: 155, endPoint x: 619, endPoint y: 155, distance: 98.4
click at [619, 155] on div "Nombre de la entidad : URI GASTRONOMIA S. A. S." at bounding box center [589, 150] width 148 height 16
copy p "URI GASTRONOMIA S. A. S."
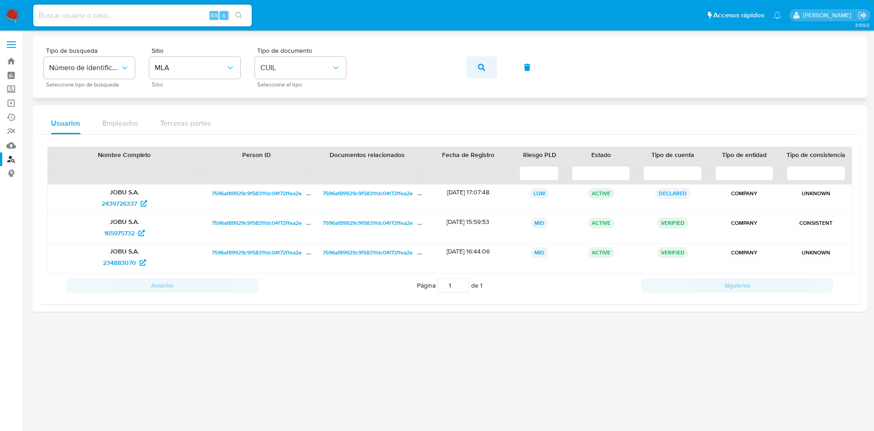
click at [479, 71] on span "button" at bounding box center [481, 67] width 7 height 20
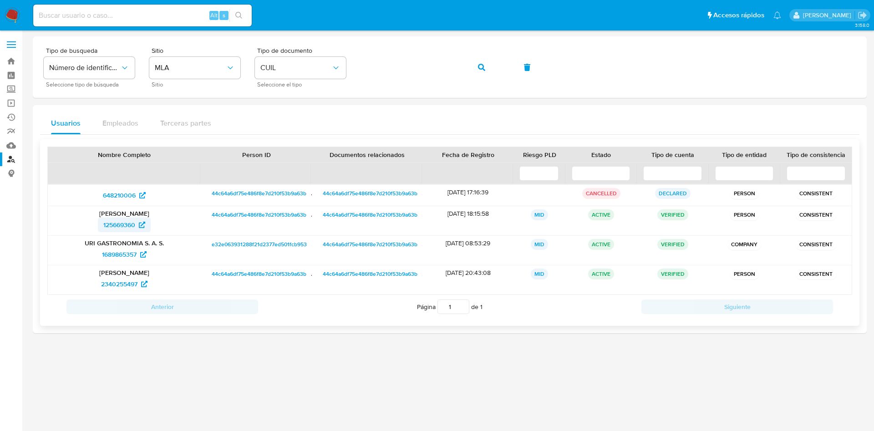
click at [135, 226] on span "125669360" at bounding box center [119, 225] width 32 height 15
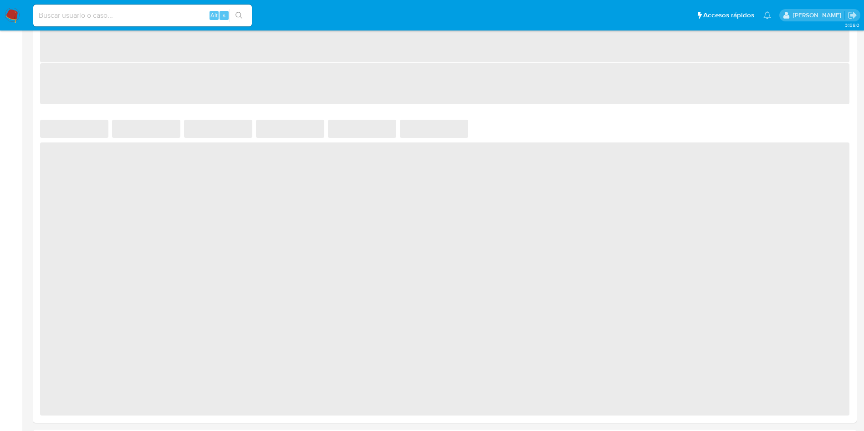
scroll to position [605, 0]
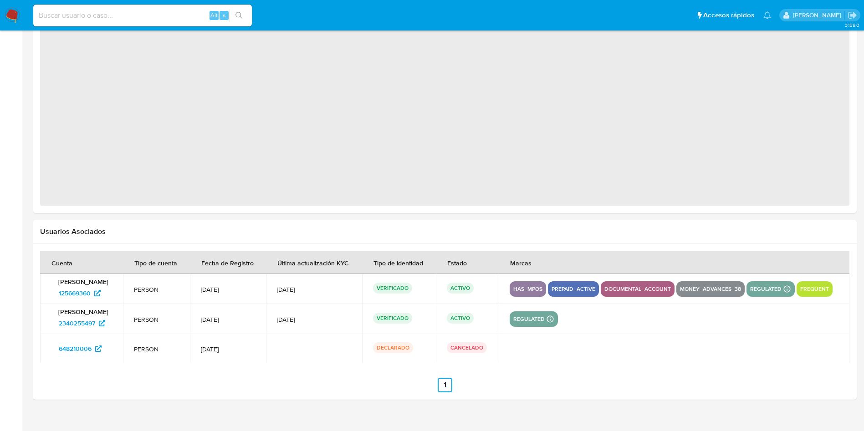
select select "10"
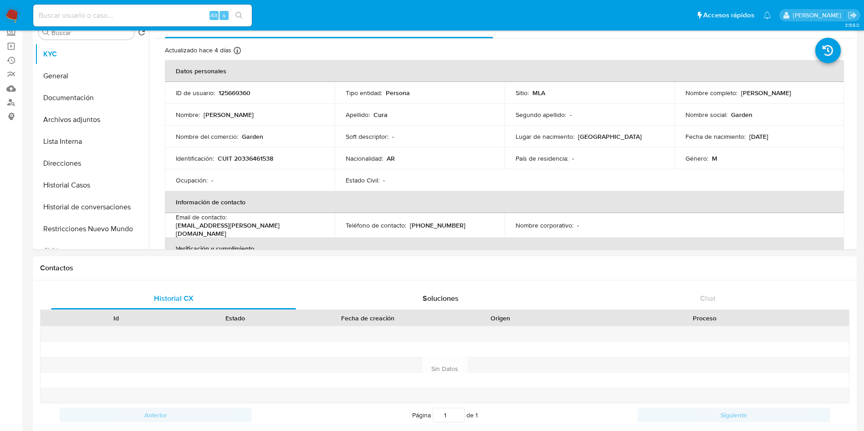
scroll to position [0, 0]
